Goal: Task Accomplishment & Management: Complete application form

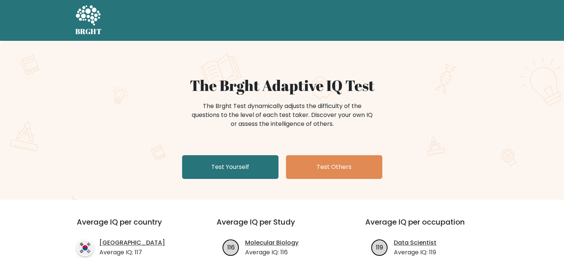
click at [191, 168] on link "Test Yourself" at bounding box center [230, 167] width 96 height 24
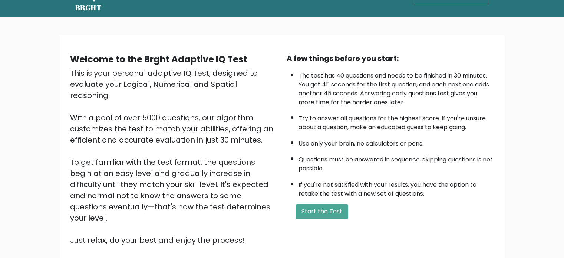
scroll to position [25, 0]
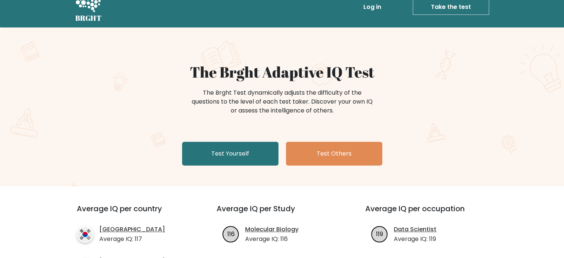
scroll to position [15, 0]
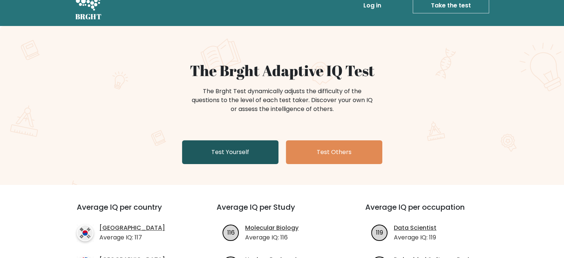
click at [219, 149] on link "Test Yourself" at bounding box center [230, 152] width 96 height 24
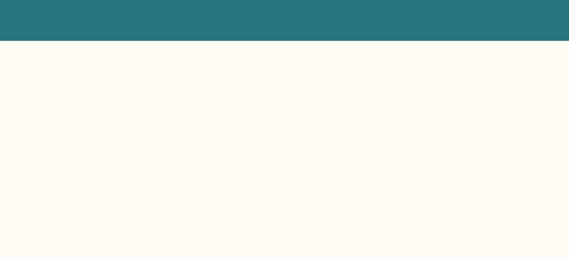
click at [219, 149] on body at bounding box center [284, 129] width 569 height 258
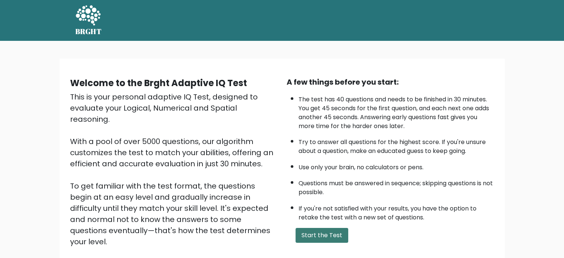
click at [301, 234] on button "Start the Test" at bounding box center [321, 234] width 53 height 15
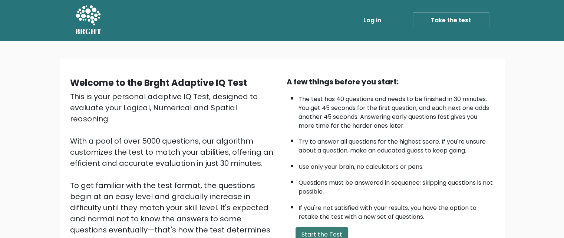
click at [299, 232] on button "Start the Test" at bounding box center [321, 234] width 53 height 15
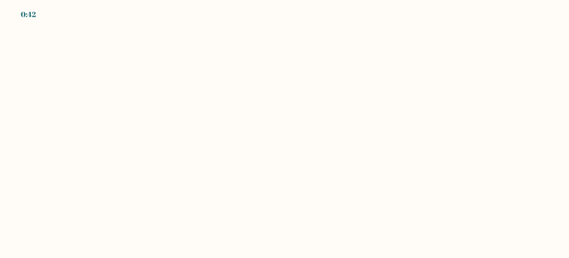
click at [552, 103] on body "0:42" at bounding box center [284, 129] width 569 height 258
click at [482, 129] on body "0:35" at bounding box center [284, 129] width 569 height 258
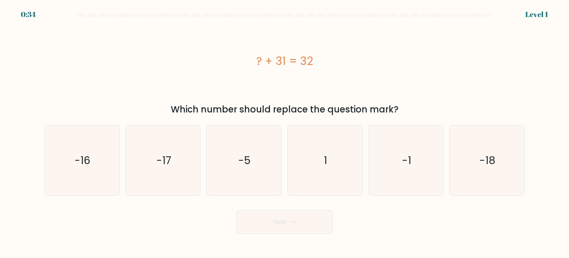
click at [384, 142] on icon "-1" at bounding box center [406, 160] width 70 height 70
click at [285, 133] on input "e. -1" at bounding box center [285, 131] width 0 height 4
radio input "true"
click at [339, 148] on icon "1" at bounding box center [325, 160] width 70 height 70
click at [285, 133] on input "d. 1" at bounding box center [285, 131] width 0 height 4
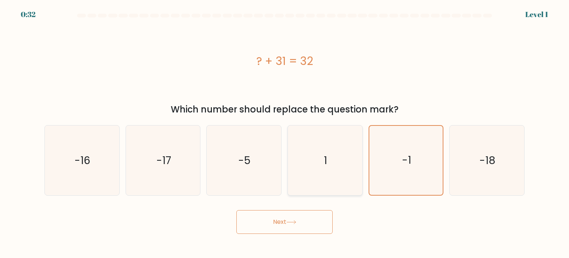
radio input "true"
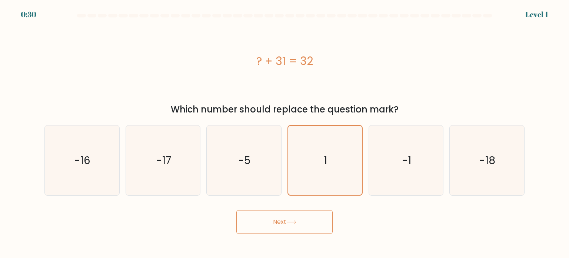
click at [267, 217] on button "Next" at bounding box center [284, 222] width 96 height 24
click at [180, 218] on div "Next" at bounding box center [284, 218] width 489 height 29
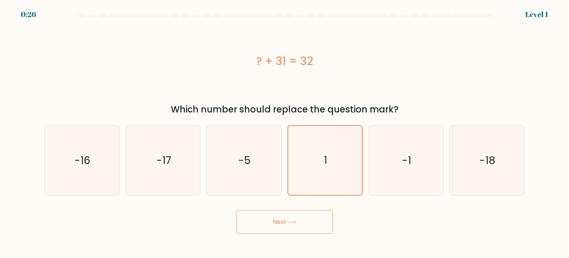
click at [264, 218] on button "Next" at bounding box center [284, 222] width 96 height 24
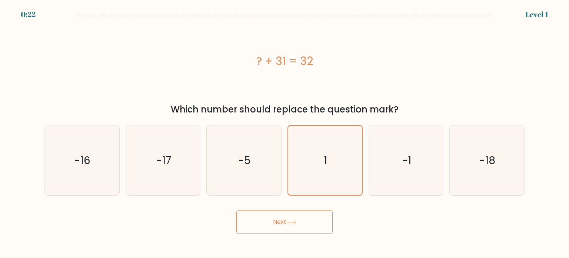
click at [264, 218] on button "Next" at bounding box center [284, 222] width 96 height 24
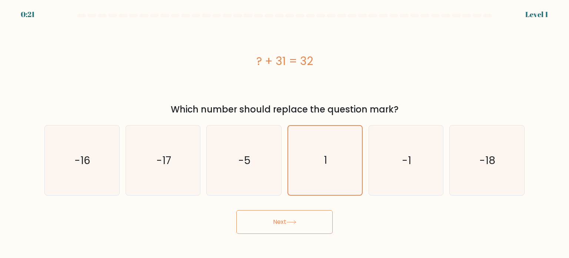
click at [264, 218] on button "Next" at bounding box center [284, 222] width 96 height 24
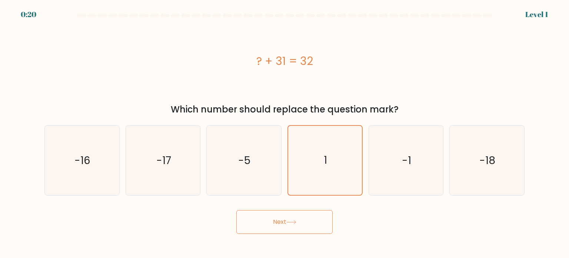
click at [264, 218] on button "Next" at bounding box center [284, 222] width 96 height 24
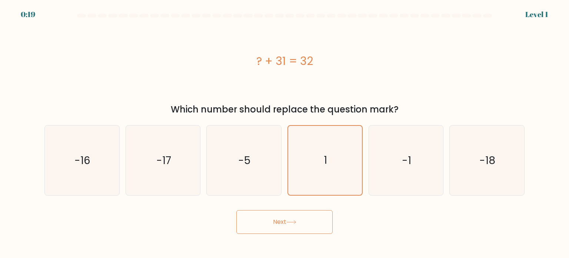
click at [264, 218] on button "Next" at bounding box center [284, 222] width 96 height 24
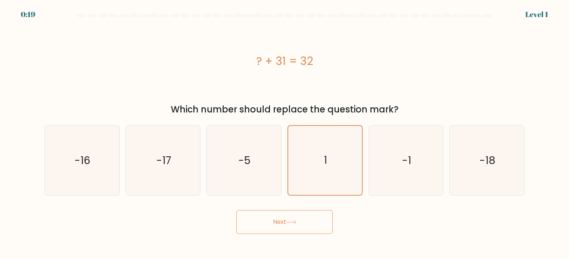
click at [264, 218] on button "Next" at bounding box center [284, 222] width 96 height 24
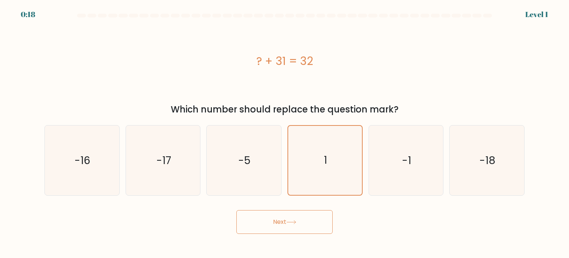
click at [264, 218] on button "Next" at bounding box center [284, 222] width 96 height 24
drag, startPoint x: 264, startPoint y: 218, endPoint x: 335, endPoint y: 227, distance: 71.7
click at [335, 227] on div "Next" at bounding box center [284, 218] width 489 height 29
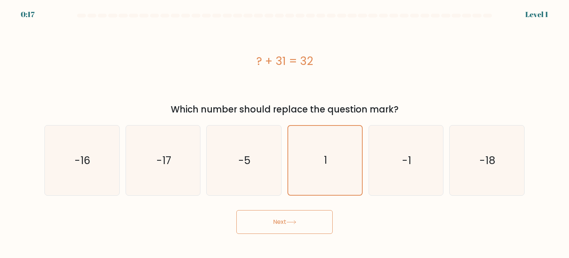
drag, startPoint x: 335, startPoint y: 227, endPoint x: 246, endPoint y: 229, distance: 89.3
click at [246, 229] on div "Next" at bounding box center [284, 218] width 489 height 29
click at [246, 229] on button "Next" at bounding box center [284, 222] width 96 height 24
click at [236, 210] on button "Next" at bounding box center [284, 222] width 96 height 24
click at [268, 216] on button "Next" at bounding box center [284, 222] width 96 height 24
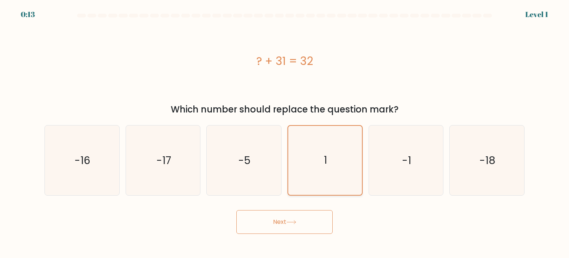
click at [306, 167] on icon "1" at bounding box center [324, 160] width 69 height 69
click at [285, 133] on input "d. 1" at bounding box center [285, 131] width 0 height 4
click at [306, 167] on icon "1" at bounding box center [324, 160] width 69 height 69
click at [285, 133] on input "d. 1" at bounding box center [285, 131] width 0 height 4
click at [264, 223] on button "Next" at bounding box center [284, 222] width 96 height 24
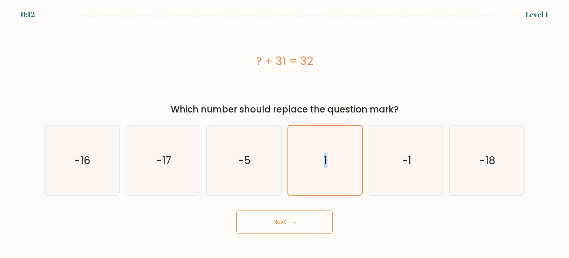
click at [264, 223] on button "Next" at bounding box center [284, 222] width 96 height 24
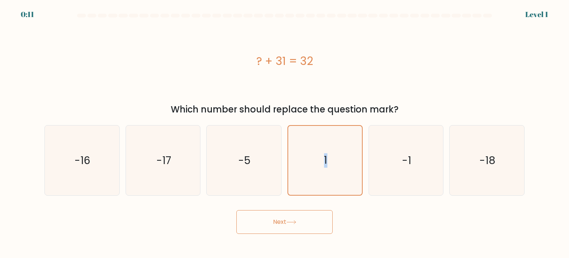
click at [264, 223] on button "Next" at bounding box center [284, 222] width 96 height 24
click at [369, 29] on div "? + 31 = 32" at bounding box center [284, 60] width 480 height 77
click at [266, 220] on button "Next" at bounding box center [284, 222] width 96 height 24
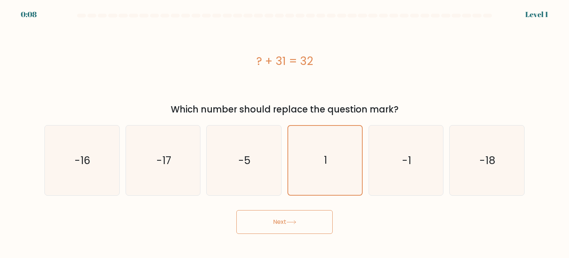
click at [266, 220] on button "Next" at bounding box center [284, 222] width 96 height 24
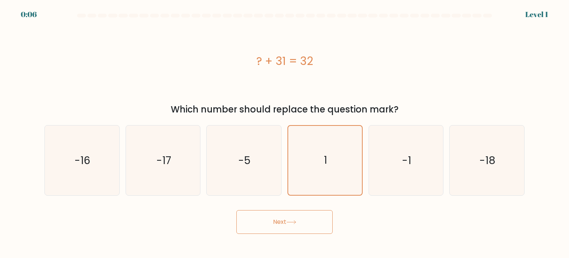
drag, startPoint x: 266, startPoint y: 220, endPoint x: 165, endPoint y: 225, distance: 101.6
click at [165, 225] on div "Next" at bounding box center [284, 218] width 489 height 29
click at [238, 222] on button "Next" at bounding box center [284, 222] width 96 height 24
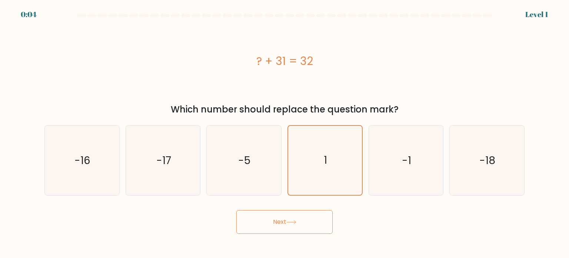
drag, startPoint x: 569, startPoint y: 60, endPoint x: 569, endPoint y: 26, distance: 34.1
click at [569, 26] on form "a. 1" at bounding box center [284, 124] width 569 height 220
drag, startPoint x: 83, startPoint y: 12, endPoint x: 285, endPoint y: 232, distance: 298.4
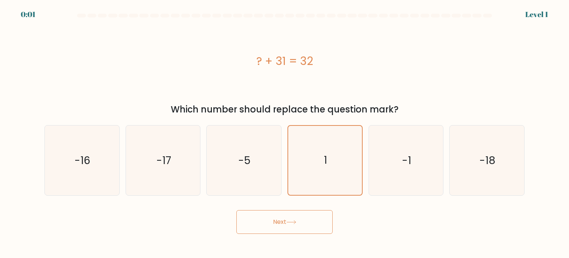
click at [285, 232] on body "0:01 Level 1 a." at bounding box center [284, 129] width 569 height 258
click at [285, 232] on button "Next" at bounding box center [284, 222] width 96 height 24
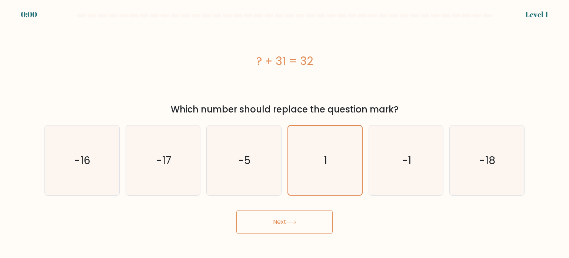
click at [285, 232] on button "Next" at bounding box center [284, 222] width 96 height 24
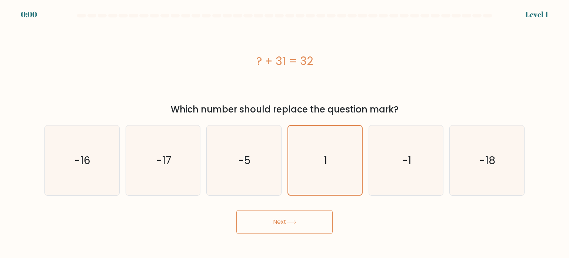
click at [285, 232] on button "Next" at bounding box center [284, 222] width 96 height 24
click at [285, 232] on div "Next" at bounding box center [284, 218] width 489 height 29
click at [215, 206] on div "Next" at bounding box center [284, 218] width 489 height 29
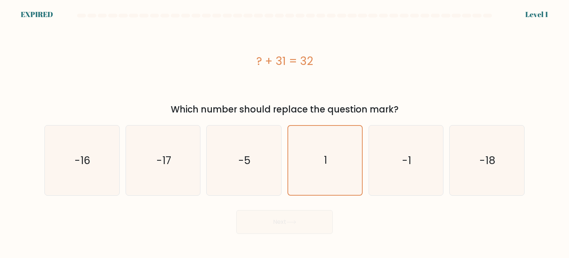
click at [279, 228] on div "Next" at bounding box center [284, 218] width 489 height 29
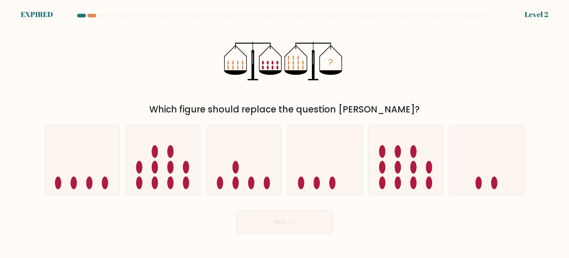
drag, startPoint x: 555, startPoint y: 0, endPoint x: 54, endPoint y: 49, distance: 503.3
click at [545, 36] on form at bounding box center [284, 124] width 569 height 220
